Goal: Task Accomplishment & Management: Use online tool/utility

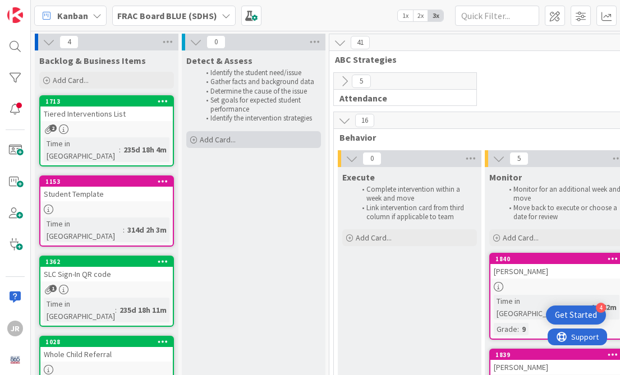
click at [222, 139] on span "Add Card..." at bounding box center [218, 140] width 36 height 10
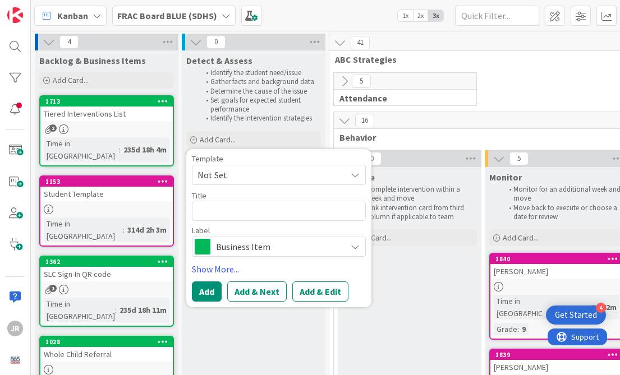
scroll to position [20, 0]
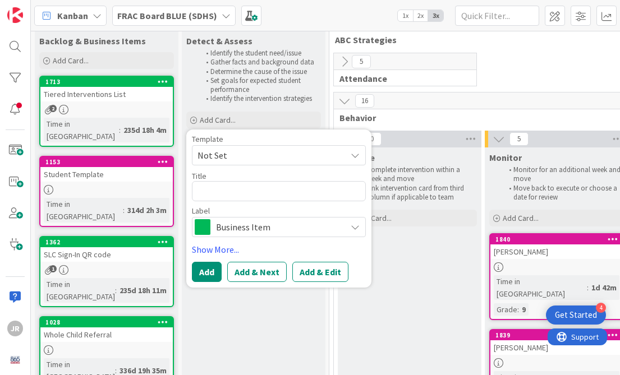
click at [255, 228] on span "Business Item" at bounding box center [278, 227] width 125 height 16
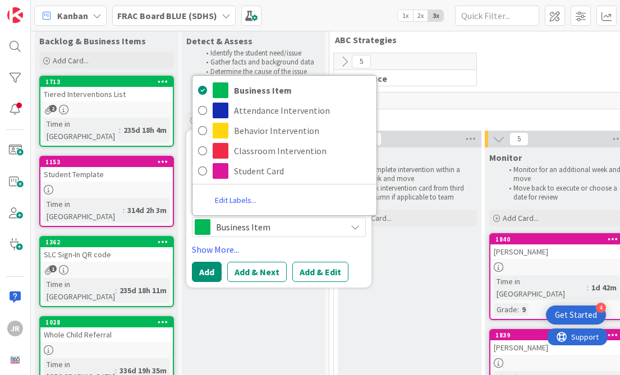
click at [253, 228] on span "Business Item" at bounding box center [278, 227] width 125 height 16
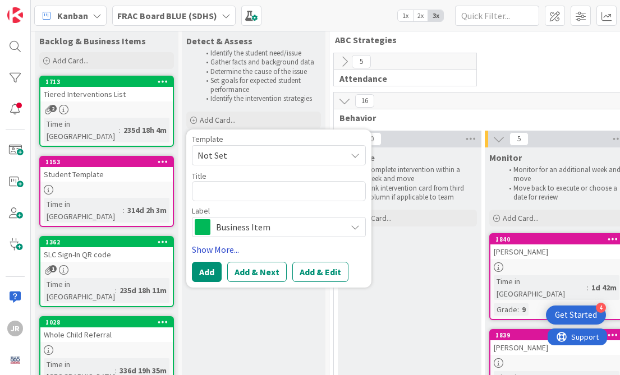
click at [230, 248] on link "Show More..." at bounding box center [279, 249] width 174 height 13
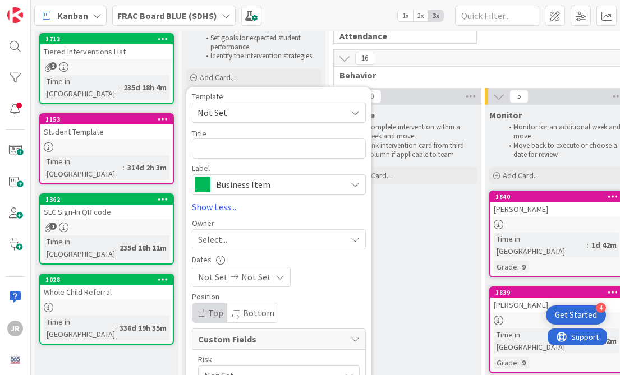
scroll to position [89, 0]
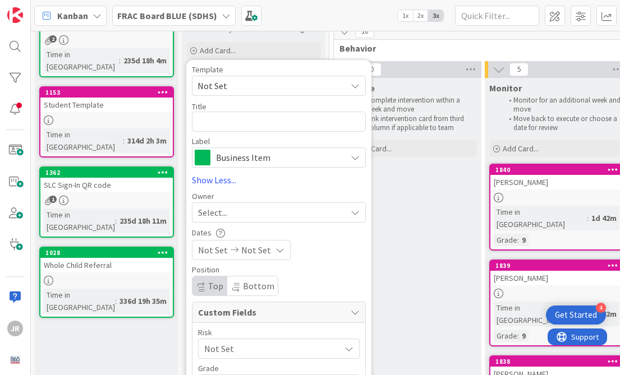
click at [267, 211] on div "Select..." at bounding box center [272, 212] width 148 height 13
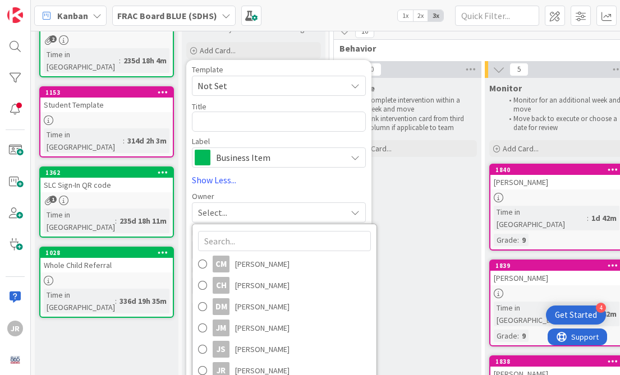
click at [267, 211] on div "Select..." at bounding box center [272, 212] width 148 height 13
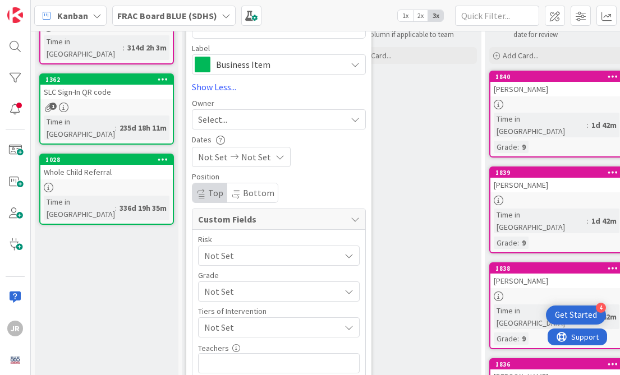
scroll to position [186, 0]
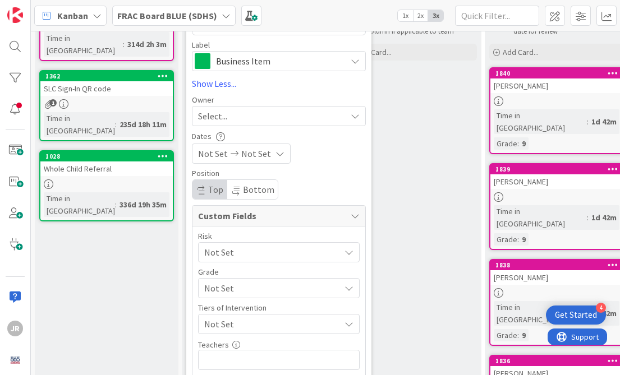
click at [276, 157] on icon at bounding box center [280, 153] width 9 height 9
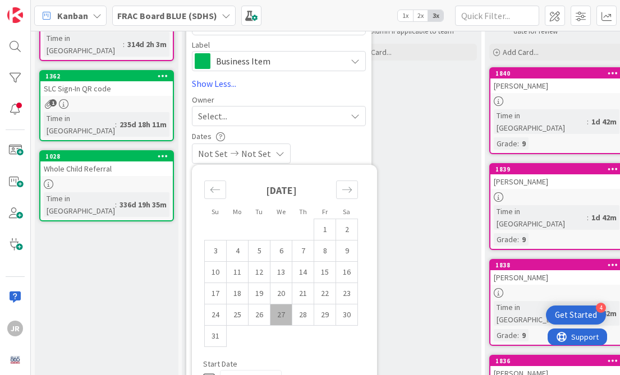
click at [317, 144] on div "Not Set Not Set" at bounding box center [279, 154] width 174 height 20
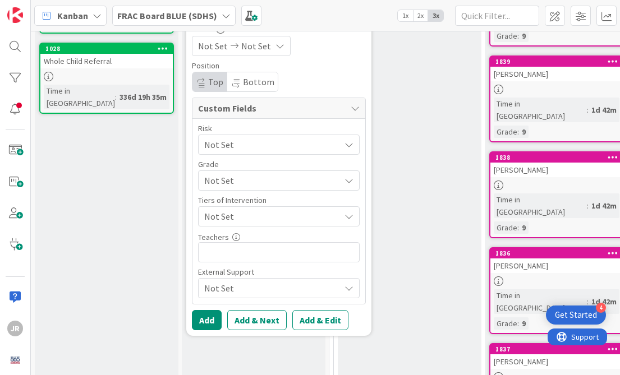
scroll to position [293, 0]
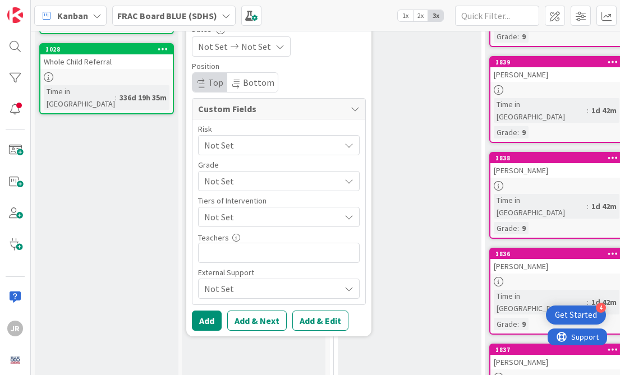
click at [320, 140] on span "Not Set" at bounding box center [269, 145] width 130 height 16
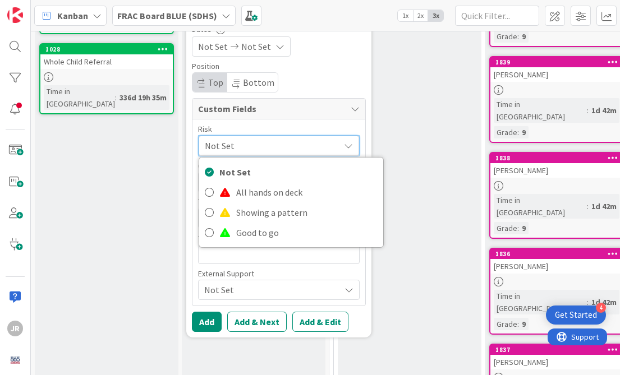
click at [315, 126] on div "Risk" at bounding box center [279, 129] width 162 height 8
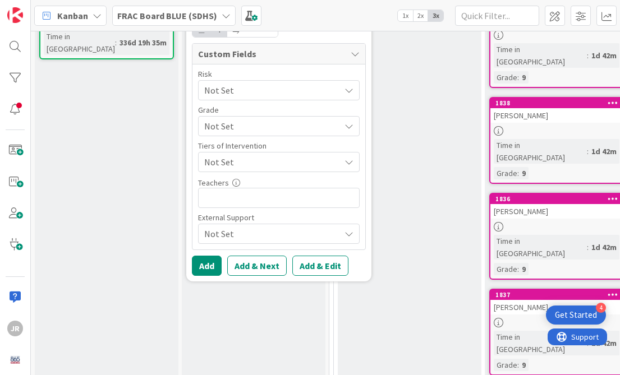
scroll to position [359, 0]
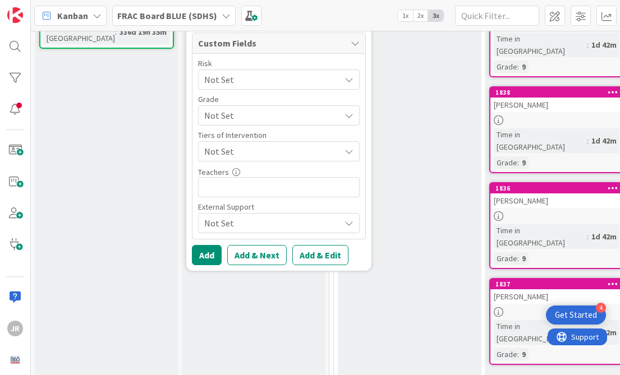
click at [316, 88] on span "Not Set" at bounding box center [269, 80] width 130 height 16
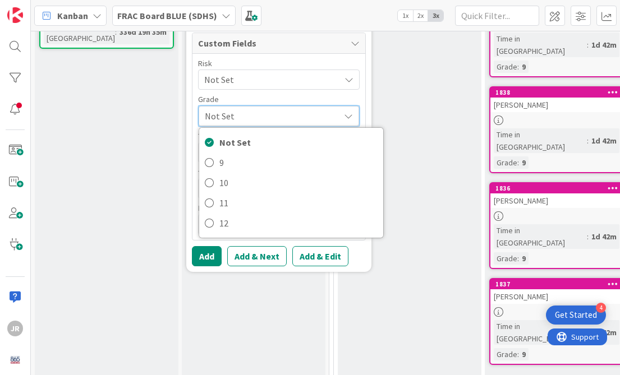
click at [315, 95] on div "Grade" at bounding box center [279, 99] width 162 height 8
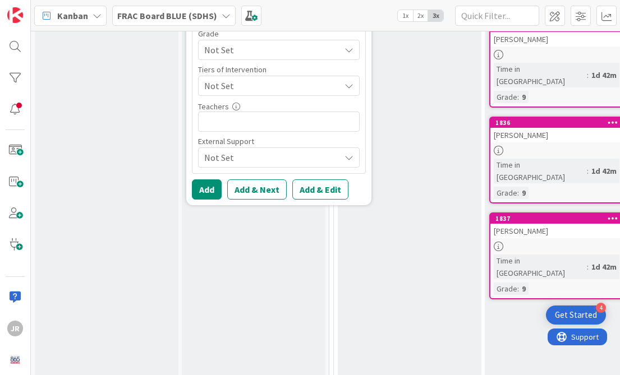
scroll to position [427, 0]
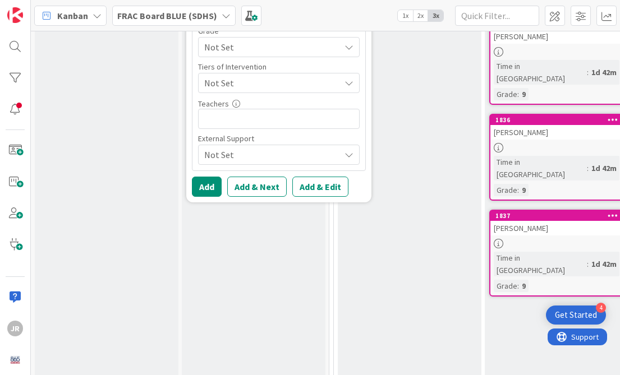
click at [322, 19] on span "Not Set" at bounding box center [269, 11] width 130 height 16
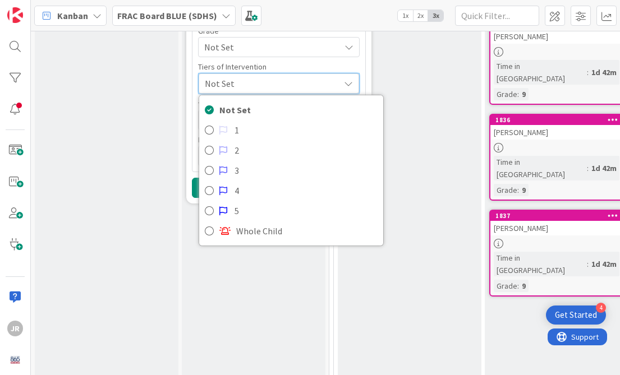
click at [320, 65] on div "Tiers of Intervention" at bounding box center [279, 67] width 162 height 8
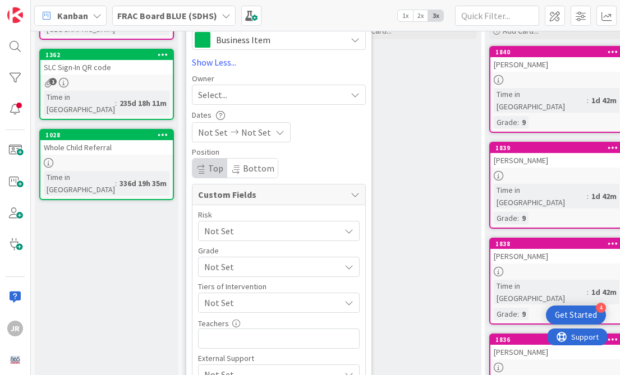
scroll to position [127, 0]
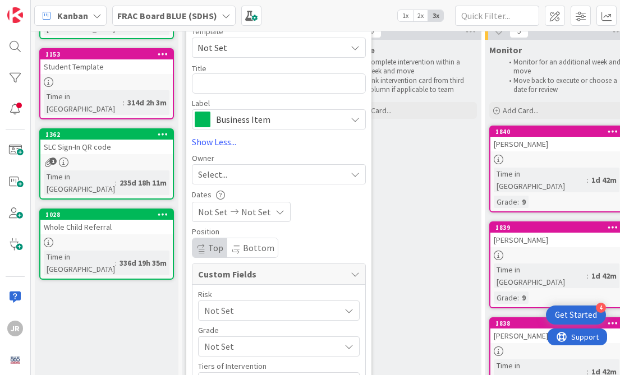
click at [529, 164] on div at bounding box center [556, 160] width 132 height 10
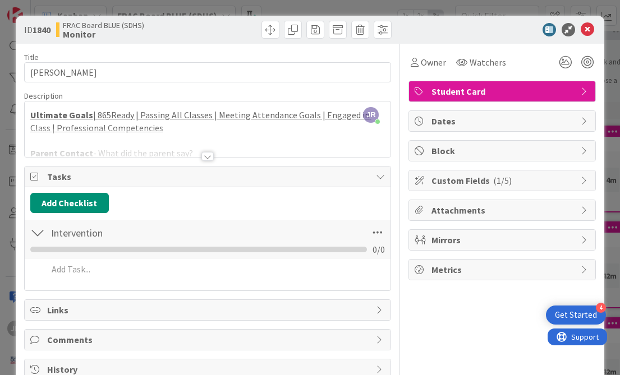
click at [204, 155] on div at bounding box center [207, 156] width 12 height 9
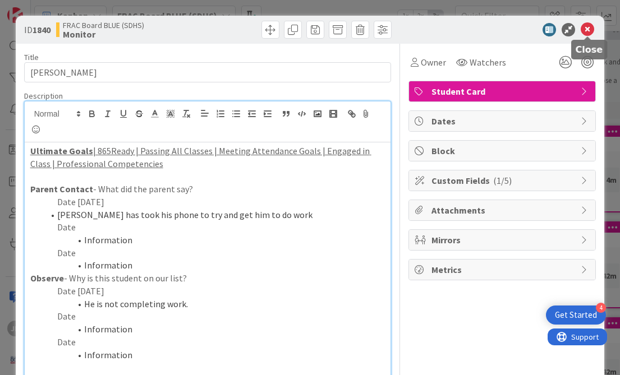
click at [586, 27] on icon at bounding box center [587, 29] width 13 height 13
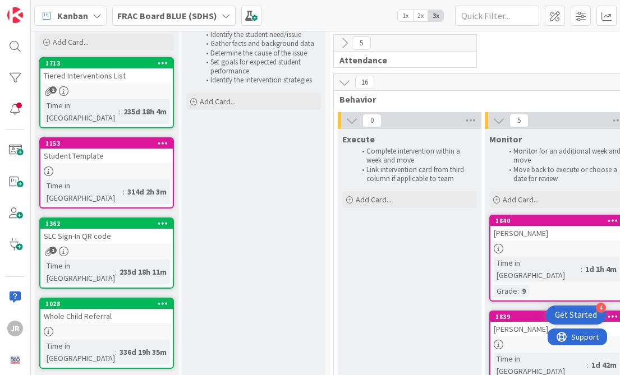
scroll to position [26, 0]
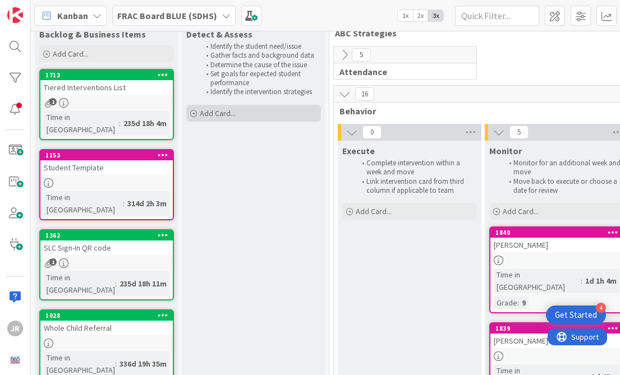
click at [235, 113] on span "Add Card..." at bounding box center [218, 113] width 36 height 10
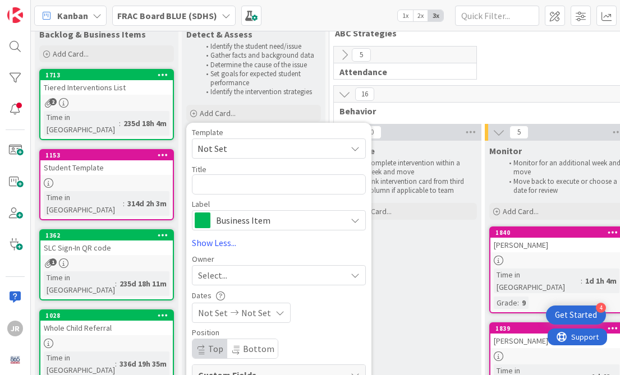
click at [286, 152] on span "Not Set" at bounding box center [268, 148] width 140 height 15
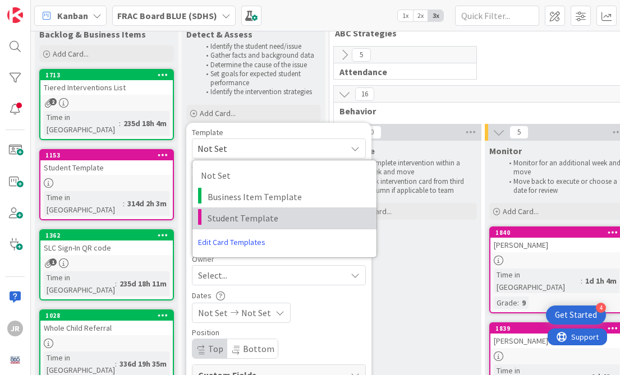
click at [275, 212] on span "Student Template" at bounding box center [288, 218] width 160 height 15
type textarea "x"
type textarea "Student Template"
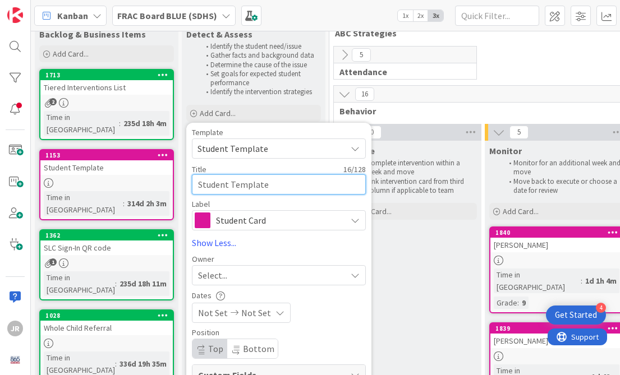
click at [265, 194] on textarea "Student Template" at bounding box center [279, 185] width 174 height 20
type textarea "x"
type textarea "M"
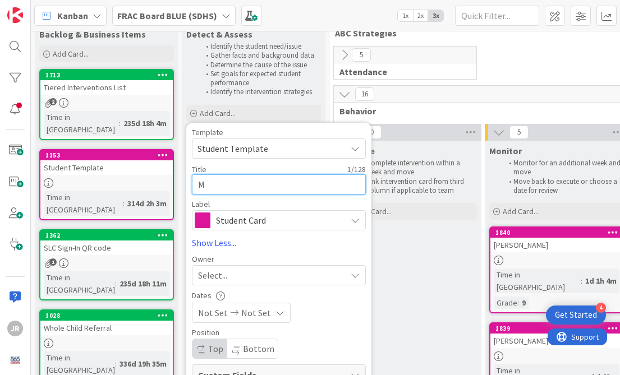
type textarea "x"
type textarea "Ma"
type textarea "x"
type textarea "Mal"
type textarea "x"
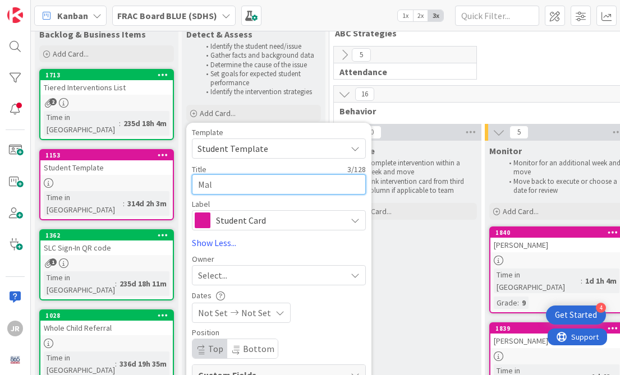
type textarea "Mali"
type textarea "x"
type textarea "Maliy"
type textarea "x"
type textarea "Maliya"
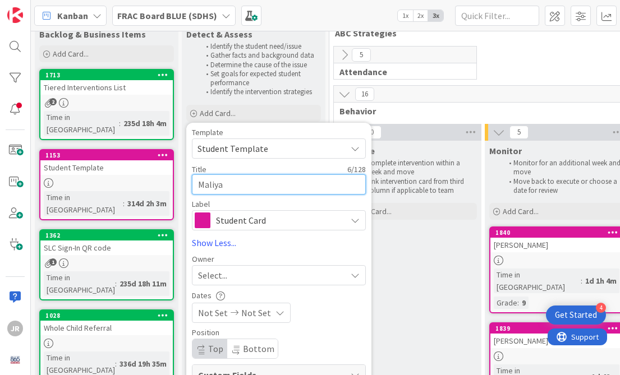
type textarea "x"
type textarea "Maliyah"
type textarea "x"
type textarea "Maliyah"
type textarea "x"
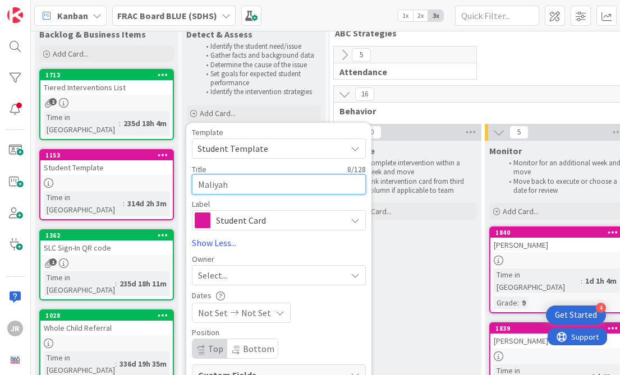
type textarea "[PERSON_NAME]"
type textarea "x"
type textarea "[PERSON_NAME]"
type textarea "x"
type textarea "[PERSON_NAME]"
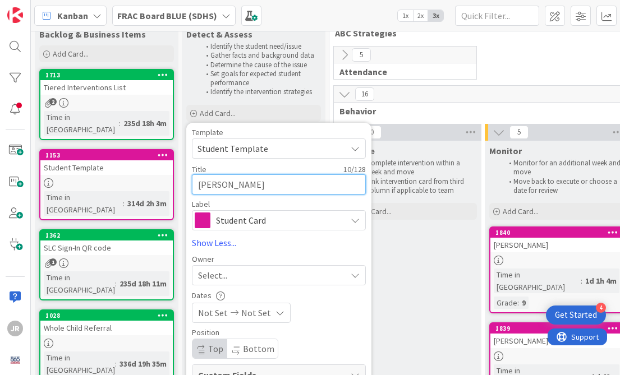
type textarea "x"
type textarea "[PERSON_NAME]"
type textarea "x"
type textarea "[PERSON_NAME]"
type textarea "x"
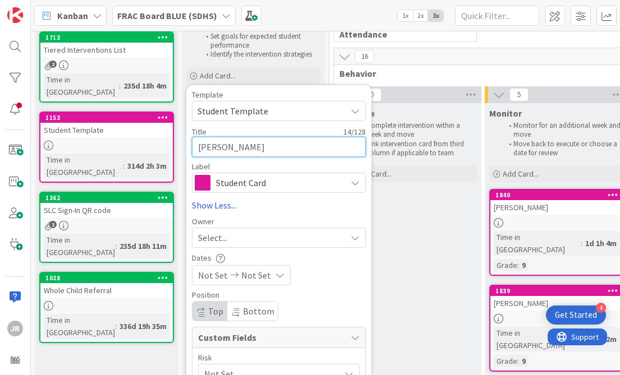
scroll to position [80, 0]
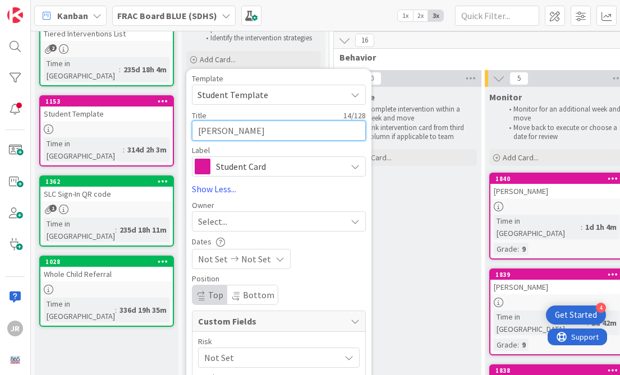
type textarea "[PERSON_NAME]"
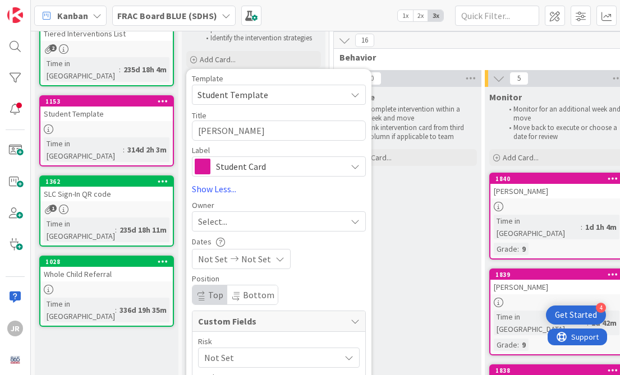
click at [231, 258] on icon at bounding box center [234, 259] width 13 height 8
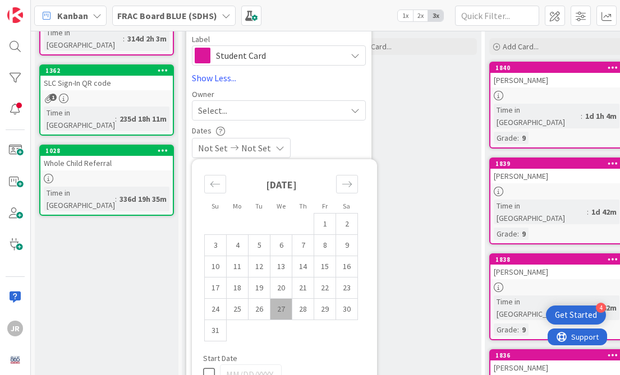
scroll to position [235, 0]
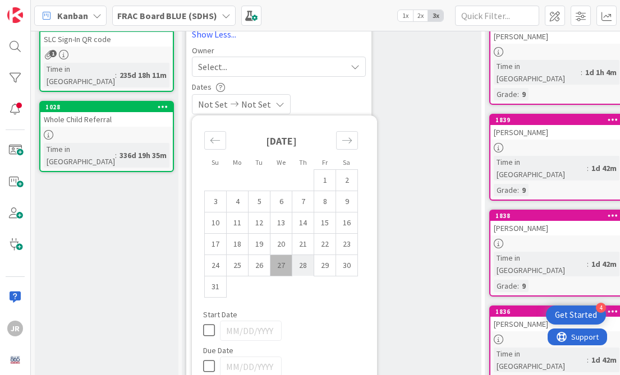
click at [300, 267] on td "28" at bounding box center [303, 265] width 22 height 21
type input "[DATE]"
click at [334, 97] on div "[DATE] Not Set" at bounding box center [279, 104] width 174 height 20
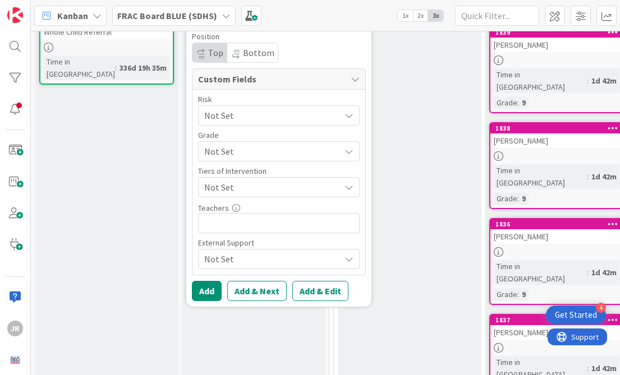
scroll to position [324, 0]
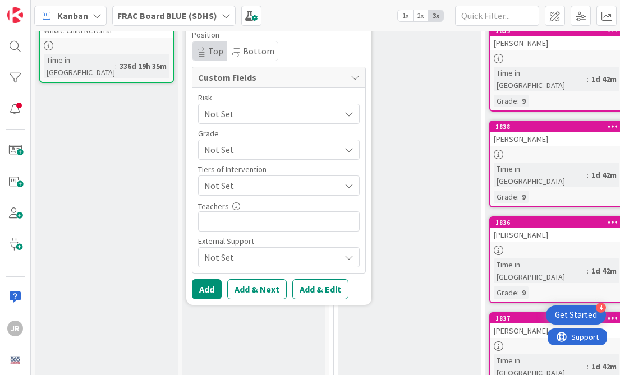
click at [312, 111] on span "Not Set" at bounding box center [269, 114] width 130 height 16
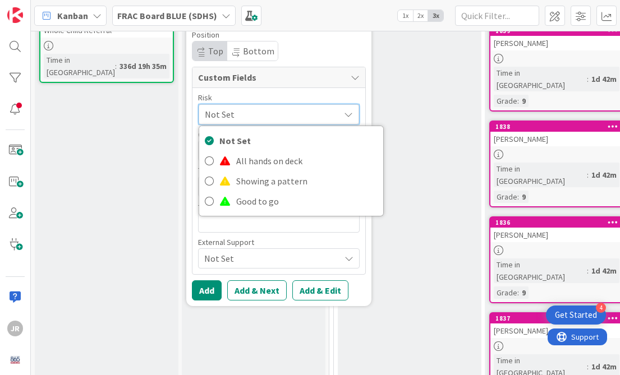
click at [311, 113] on span "Not Set" at bounding box center [269, 115] width 129 height 16
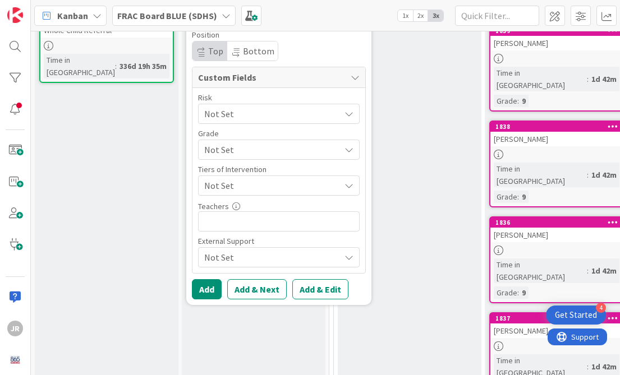
click at [303, 122] on span "Not Set" at bounding box center [269, 114] width 130 height 16
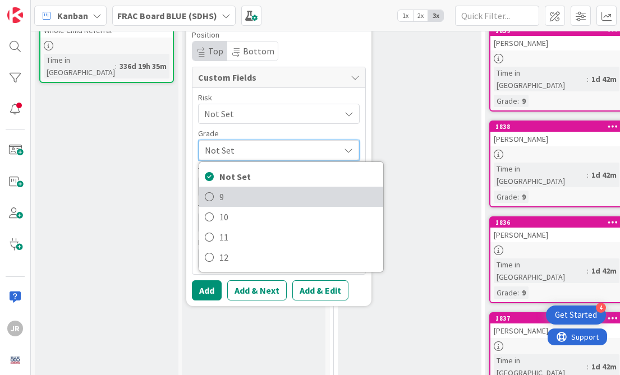
click at [285, 191] on span "9" at bounding box center [298, 197] width 158 height 17
type textarea "x"
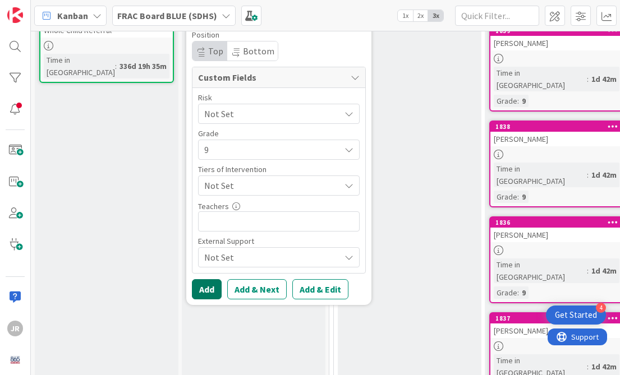
click at [214, 294] on button "Add" at bounding box center [207, 289] width 30 height 20
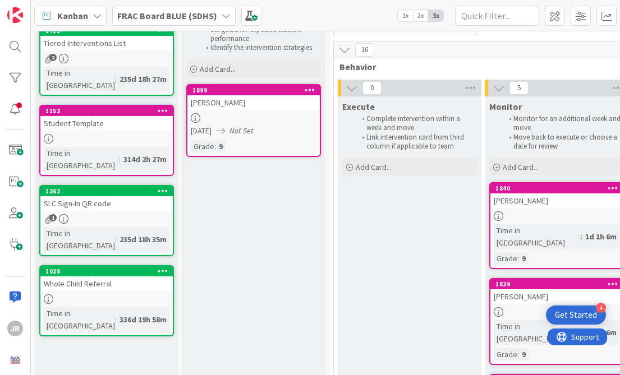
scroll to position [63, 0]
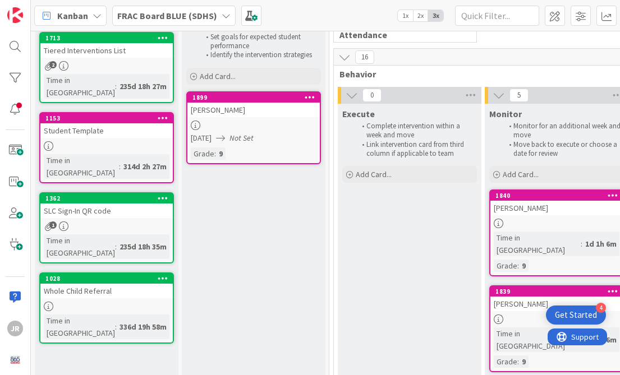
click at [273, 140] on div "[DATE] Not Set" at bounding box center [255, 138] width 129 height 12
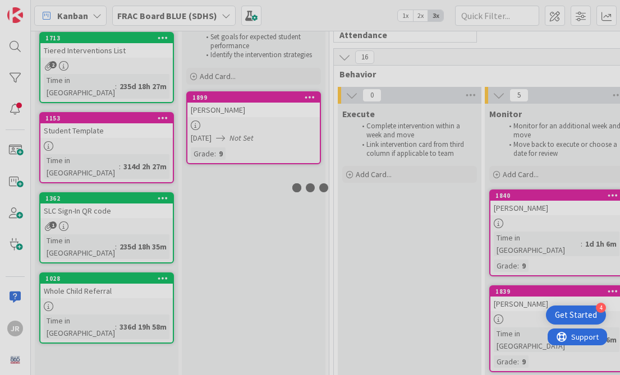
click at [273, 140] on div at bounding box center [310, 187] width 620 height 375
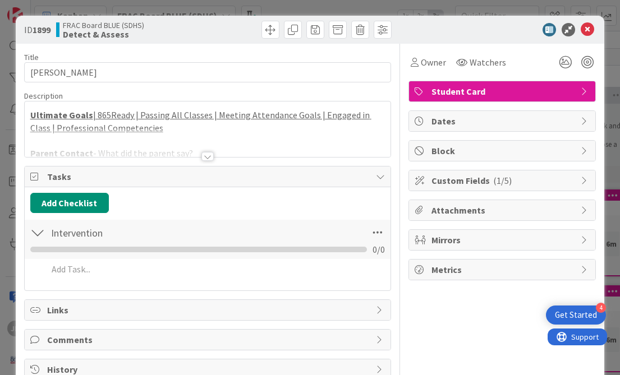
click at [34, 176] on icon at bounding box center [35, 176] width 11 height 9
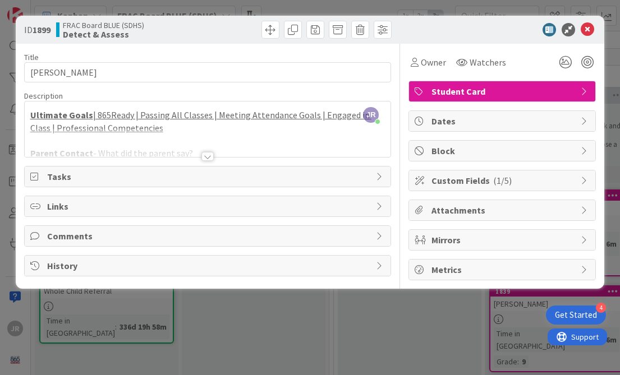
click at [35, 176] on icon at bounding box center [35, 176] width 11 height 9
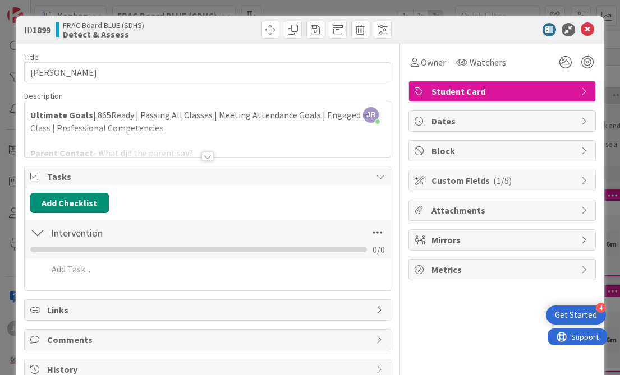
click at [207, 158] on div at bounding box center [207, 156] width 12 height 9
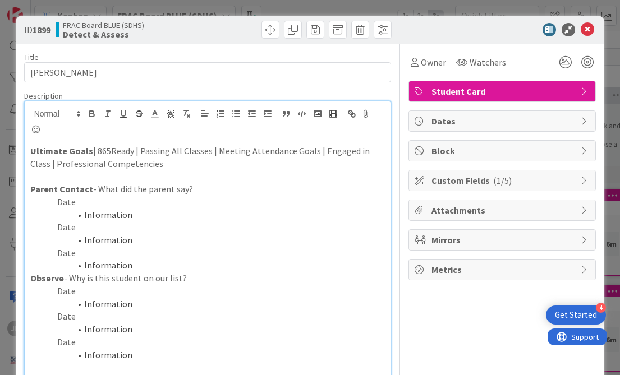
click at [152, 199] on p "Date" at bounding box center [207, 202] width 355 height 13
drag, startPoint x: 146, startPoint y: 218, endPoint x: 85, endPoint y: 215, distance: 60.7
click at [85, 215] on li "Information" at bounding box center [215, 215] width 342 height 13
click at [149, 296] on p "Date" at bounding box center [207, 291] width 355 height 13
drag, startPoint x: 158, startPoint y: 307, endPoint x: 84, endPoint y: 301, distance: 73.7
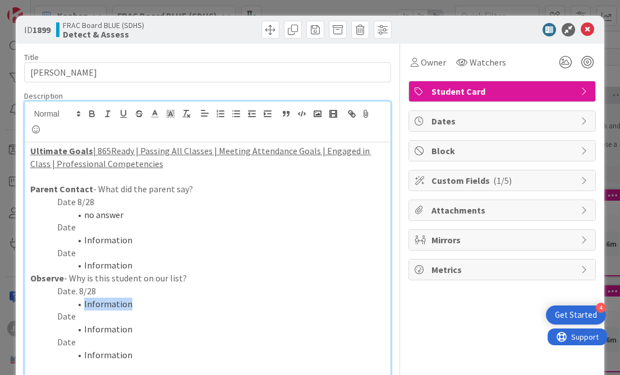
click at [84, 301] on li "Information" at bounding box center [215, 304] width 342 height 13
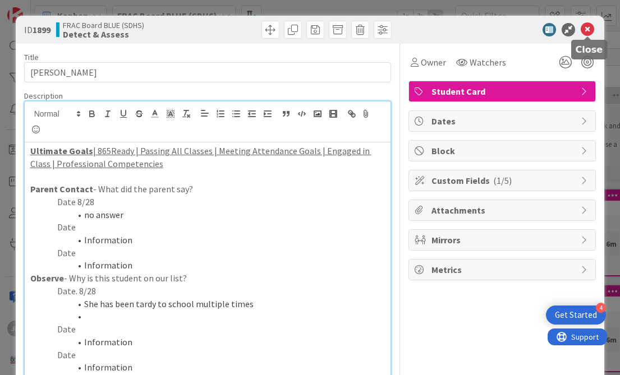
click at [591, 25] on icon at bounding box center [587, 29] width 13 height 13
